Goal: Entertainment & Leisure: Consume media (video, audio)

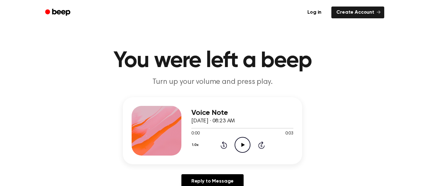
click at [241, 138] on icon "Play Audio" at bounding box center [242, 145] width 16 height 16
click at [239, 143] on icon "Play Audio" at bounding box center [242, 145] width 16 height 16
click at [243, 140] on icon "Play Audio" at bounding box center [242, 145] width 16 height 16
click at [242, 153] on div "Voice Note September 30, 2025 · 08:28 AM 0:00 0:04 Your browser does not suppor…" at bounding box center [242, 131] width 102 height 50
click at [241, 147] on icon at bounding box center [242, 145] width 3 height 4
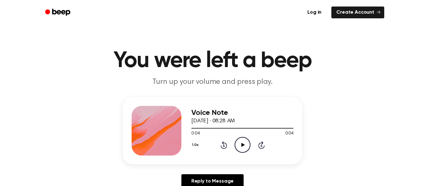
click at [244, 141] on icon "Play Audio" at bounding box center [242, 145] width 16 height 16
click at [242, 142] on icon "Play Audio" at bounding box center [242, 145] width 16 height 16
click at [245, 142] on icon "Play Audio" at bounding box center [242, 145] width 16 height 16
click at [232, 144] on div "1.0x Rewind 5 seconds Play Audio Skip 5 seconds" at bounding box center [242, 145] width 102 height 16
click at [240, 144] on icon "Play Audio" at bounding box center [242, 145] width 16 height 16
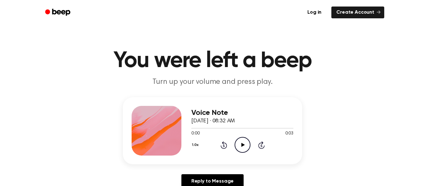
click at [245, 145] on icon "Play Audio" at bounding box center [242, 145] width 16 height 16
click at [245, 142] on icon "Play Audio" at bounding box center [242, 145] width 16 height 16
click at [244, 144] on icon "Play Audio" at bounding box center [242, 145] width 16 height 16
